Goal: Information Seeking & Learning: Learn about a topic

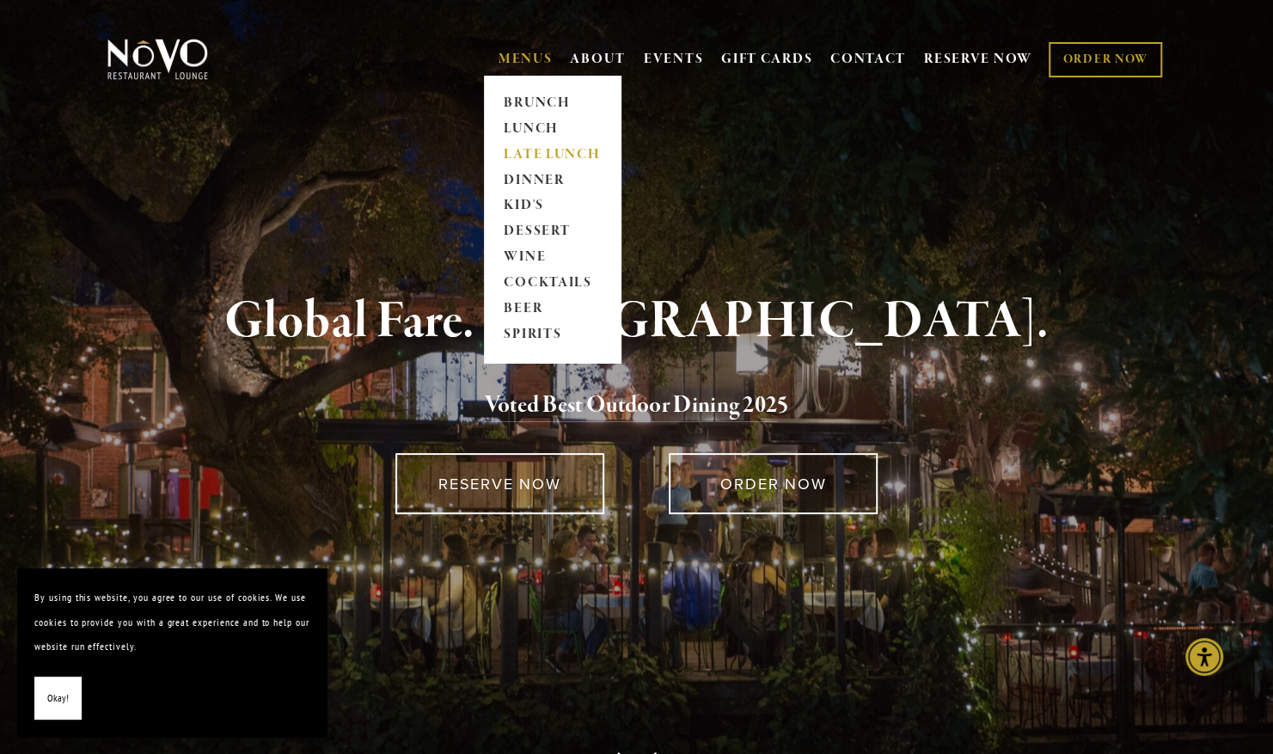
click at [530, 153] on link "LATE LUNCH" at bounding box center [552, 155] width 107 height 26
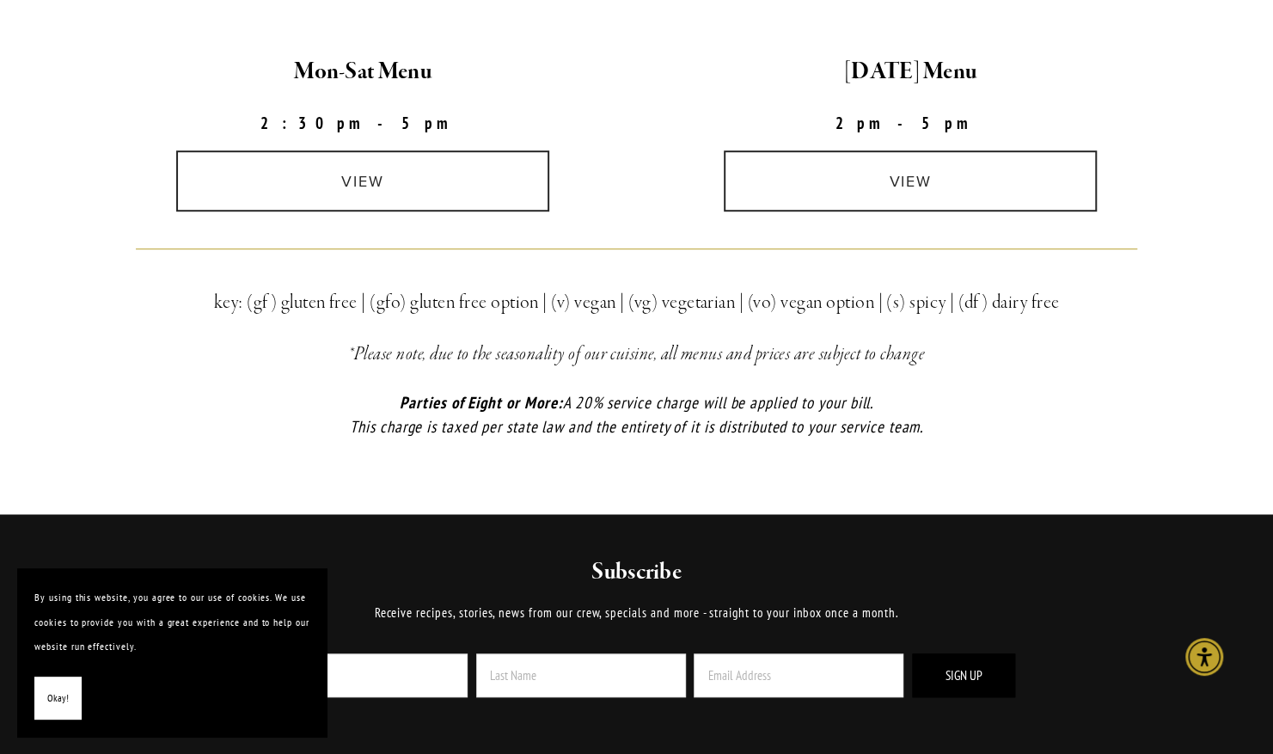
scroll to position [536, 0]
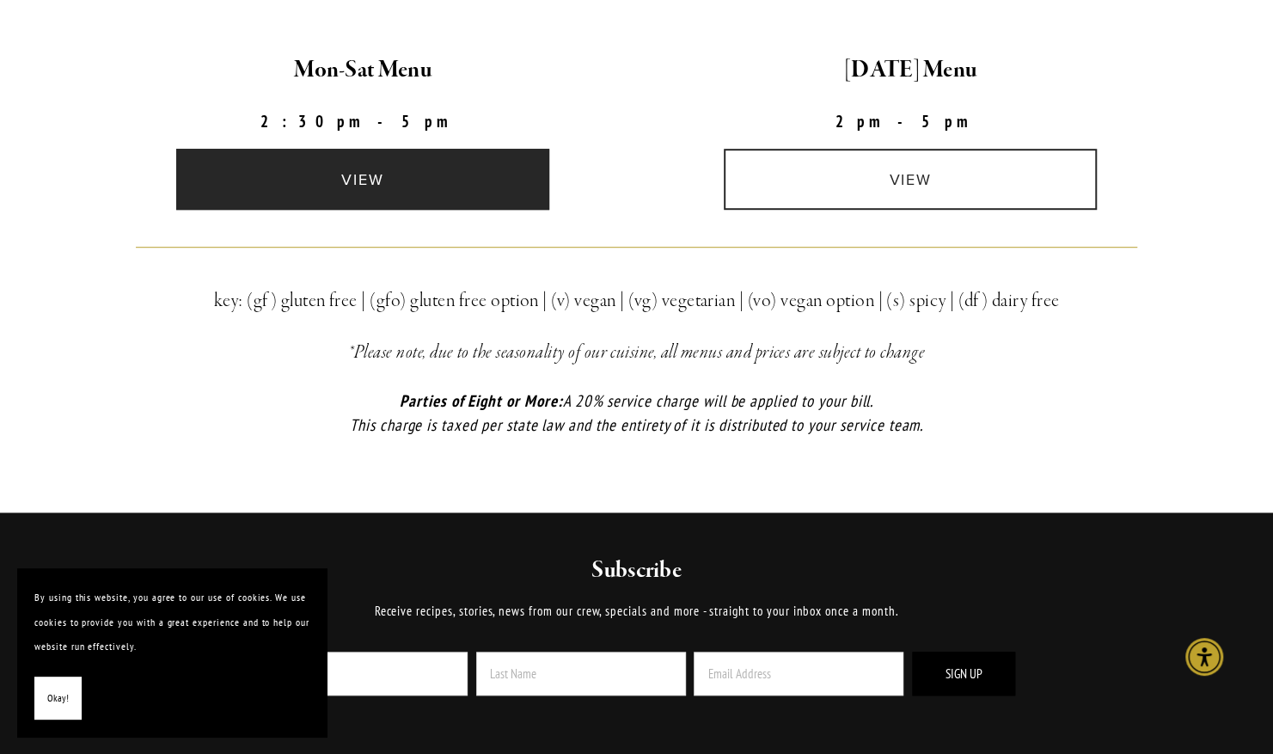
click at [363, 181] on link "view" at bounding box center [362, 179] width 373 height 61
